Goal: Task Accomplishment & Management: Manage account settings

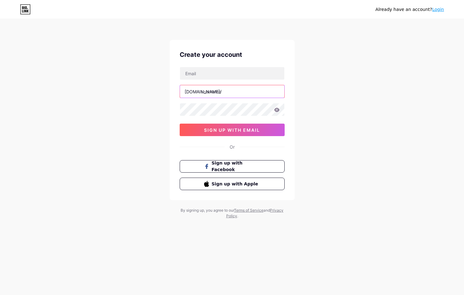
click at [217, 87] on input "text" at bounding box center [232, 91] width 104 height 12
click at [216, 75] on input "text" at bounding box center [232, 73] width 104 height 12
paste input "[EMAIL_ADDRESS][DOMAIN_NAME]"
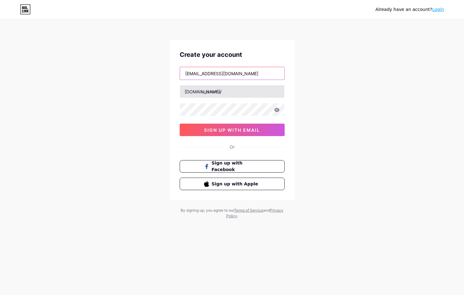
type input "[EMAIL_ADDRESS][DOMAIN_NAME]"
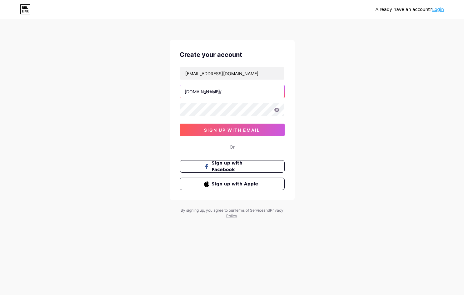
click at [222, 91] on input "text" at bounding box center [232, 91] width 104 height 12
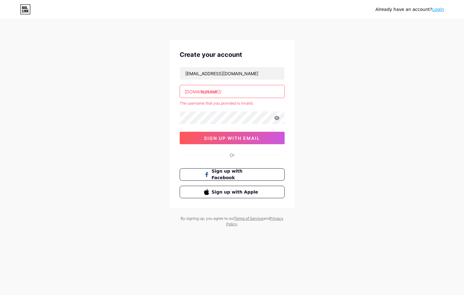
click at [231, 92] on input "lokitoto-" at bounding box center [232, 91] width 104 height 12
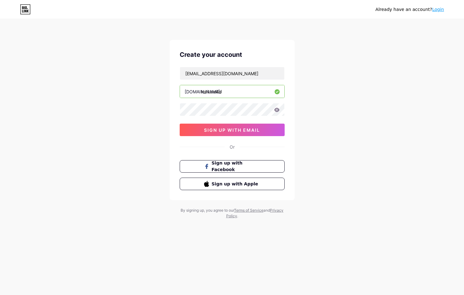
type input "lokitoto4d"
click at [204, 118] on div "[EMAIL_ADDRESS][DOMAIN_NAME] [DOMAIN_NAME]/ lokitoto4d 03AFcWeA6aFVcxS9hYXw01e5…" at bounding box center [231, 101] width 105 height 69
click at [203, 125] on button "sign up with email" at bounding box center [231, 130] width 105 height 12
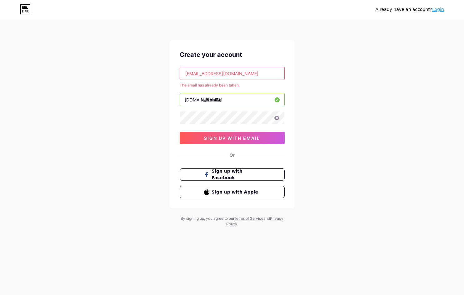
click at [437, 10] on link "Login" at bounding box center [438, 9] width 12 height 5
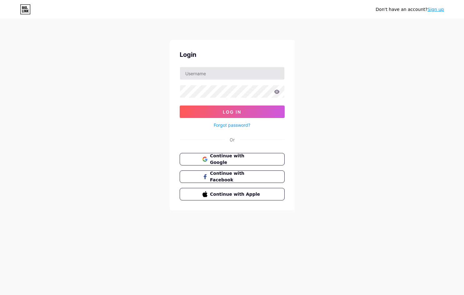
click at [225, 68] on div at bounding box center [231, 73] width 105 height 13
click at [224, 72] on input "text" at bounding box center [232, 73] width 104 height 12
paste input "[EMAIL_ADDRESS][DOMAIN_NAME]"
type input "[EMAIL_ADDRESS][DOMAIN_NAME]"
drag, startPoint x: 171, startPoint y: 138, endPoint x: 236, endPoint y: 130, distance: 65.4
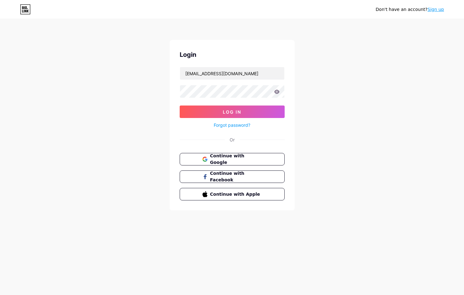
click at [174, 138] on div "Login [EMAIL_ADDRESS][DOMAIN_NAME] Log In Forgot password? Or Continue with Goo…" at bounding box center [231, 125] width 125 height 170
click at [249, 121] on div "Forgot password?" at bounding box center [231, 123] width 105 height 11
click at [244, 123] on link "Forgot password?" at bounding box center [231, 125] width 37 height 7
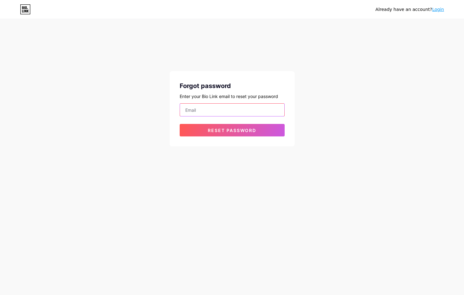
click at [227, 109] on input "email" at bounding box center [232, 110] width 104 height 12
paste input "[EMAIL_ADDRESS][DOMAIN_NAME]"
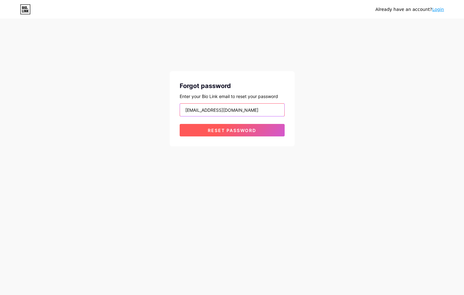
type input "[EMAIL_ADDRESS][DOMAIN_NAME]"
click at [201, 133] on button "Reset password" at bounding box center [231, 130] width 105 height 12
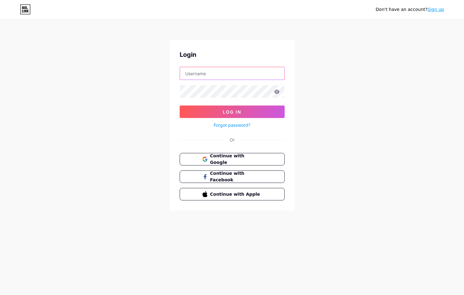
click at [200, 74] on input "text" at bounding box center [232, 73] width 104 height 12
paste input "[EMAIL_ADDRESS][DOMAIN_NAME]"
type input "[EMAIL_ADDRESS][DOMAIN_NAME]"
click at [179, 105] on button "Log In" at bounding box center [231, 111] width 105 height 12
click at [26, 11] on icon at bounding box center [26, 11] width 2 height 3
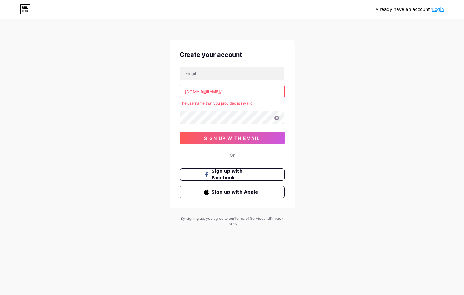
click at [223, 88] on input "lokitoto-" at bounding box center [232, 91] width 104 height 12
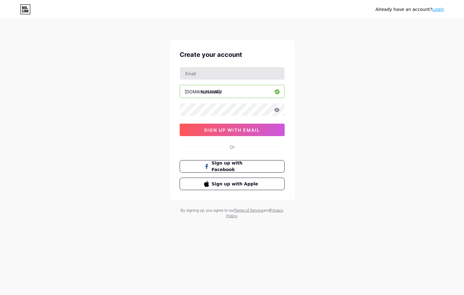
type input "lokitoto4d"
click at [228, 74] on input "text" at bounding box center [232, 73] width 104 height 12
type input "[EMAIL_ADDRESS][DOMAIN_NAME]"
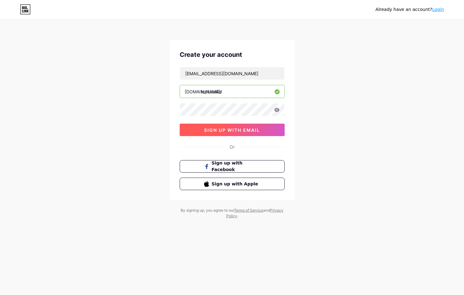
click at [190, 131] on button "sign up with email" at bounding box center [231, 130] width 105 height 12
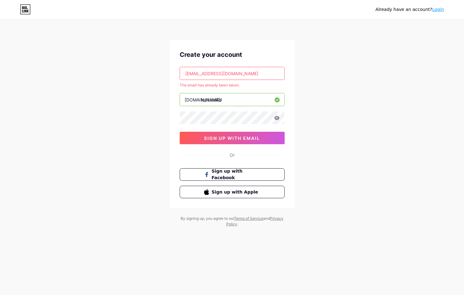
click at [441, 12] on link "Login" at bounding box center [438, 9] width 12 height 5
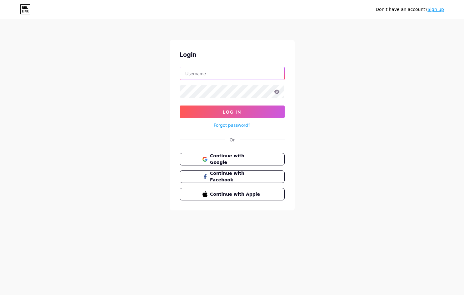
click at [224, 74] on input "text" at bounding box center [232, 73] width 104 height 12
paste input "[EMAIL_ADDRESS][DOMAIN_NAME]"
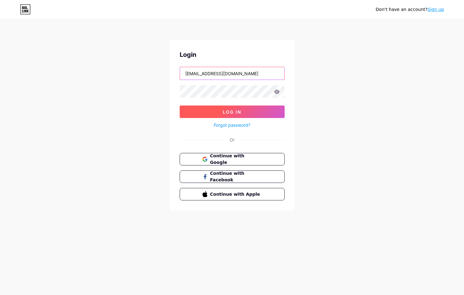
type input "[EMAIL_ADDRESS][DOMAIN_NAME]"
click at [199, 113] on button "Log In" at bounding box center [231, 111] width 105 height 12
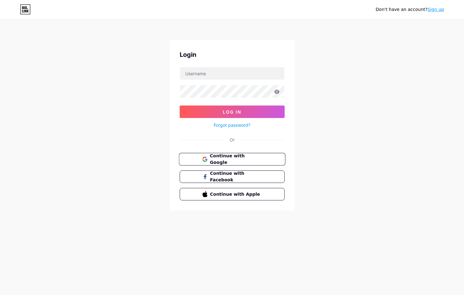
click at [250, 164] on button "Continue with Google" at bounding box center [232, 159] width 106 height 13
